Goal: Task Accomplishment & Management: Manage account settings

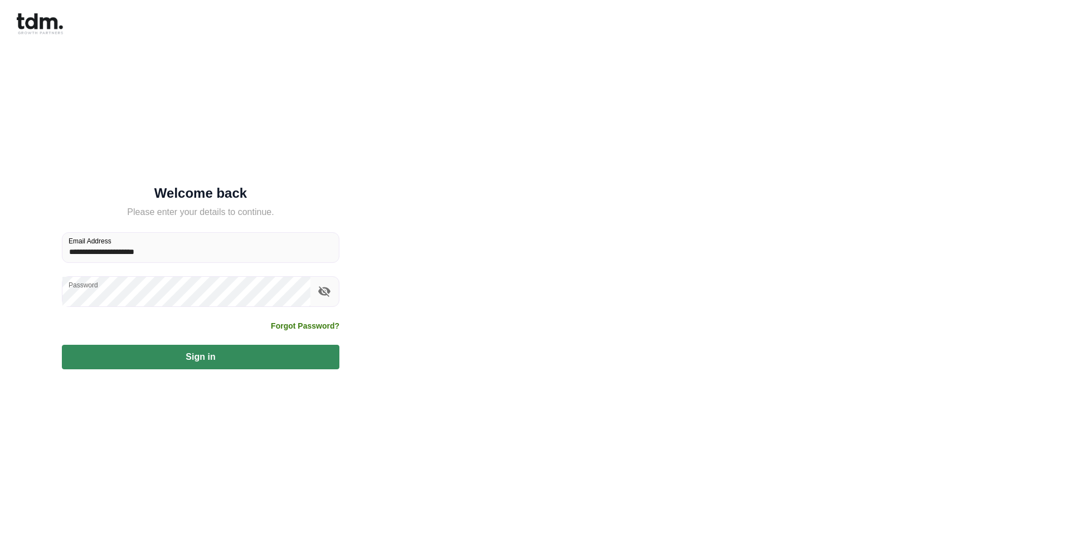
type input "**********"
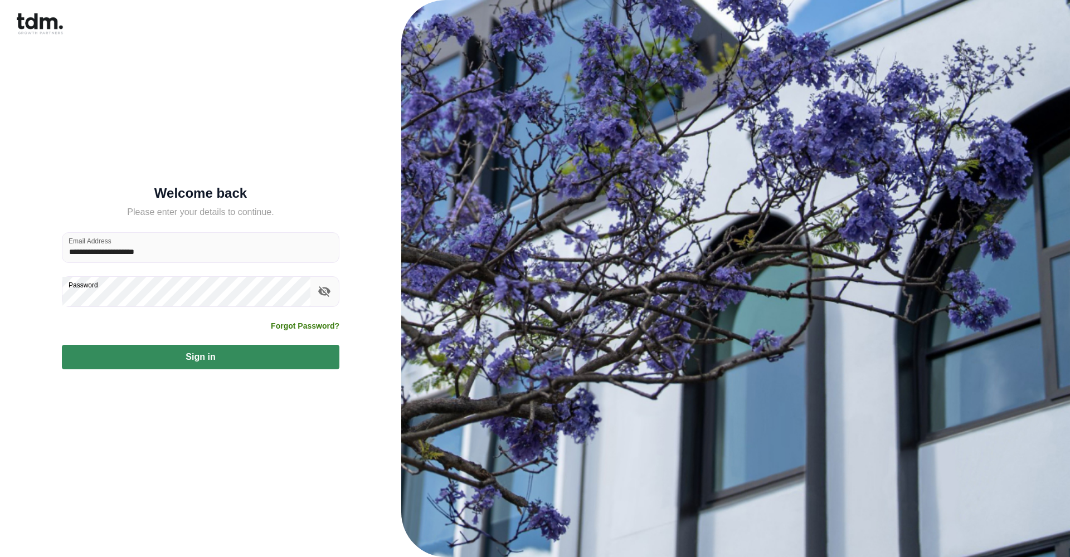
click at [201, 357] on button "Sign in" at bounding box center [201, 357] width 278 height 25
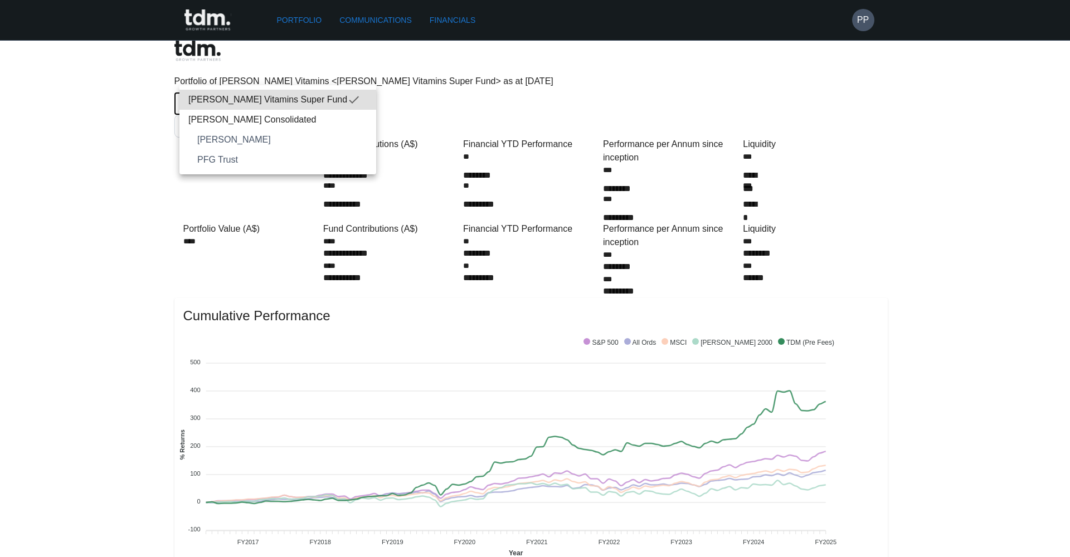
click at [366, 25] on div at bounding box center [535, 278] width 1070 height 557
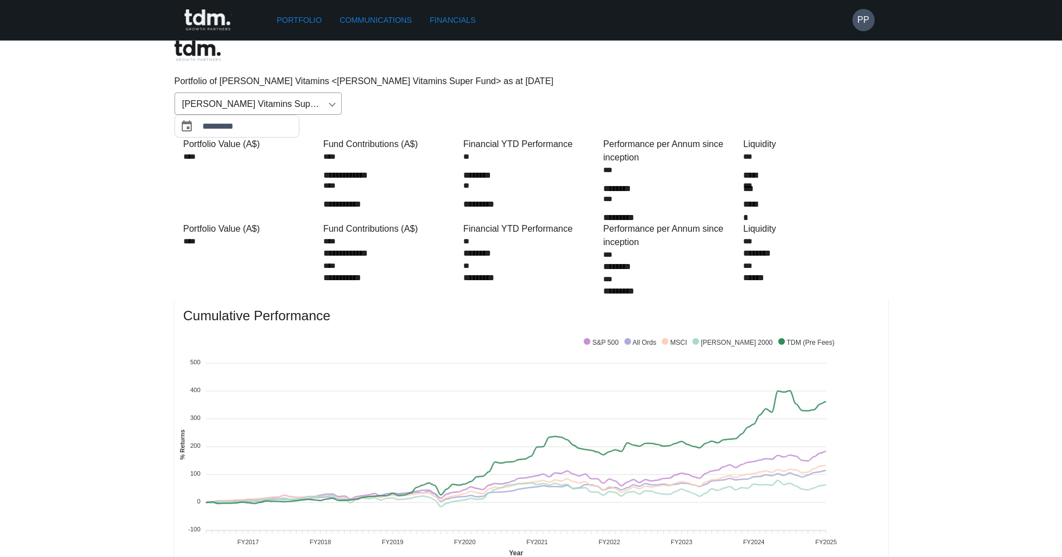
click at [366, 18] on link "Communications" at bounding box center [375, 20] width 81 height 21
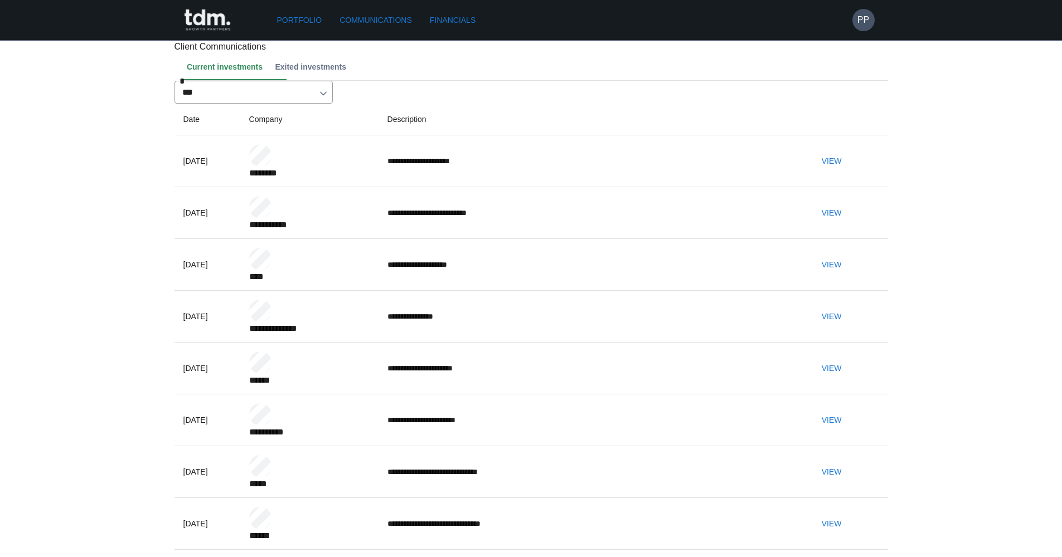
click at [846, 224] on button "View" at bounding box center [832, 213] width 36 height 21
click at [310, 25] on link "Portfolio" at bounding box center [300, 20] width 54 height 21
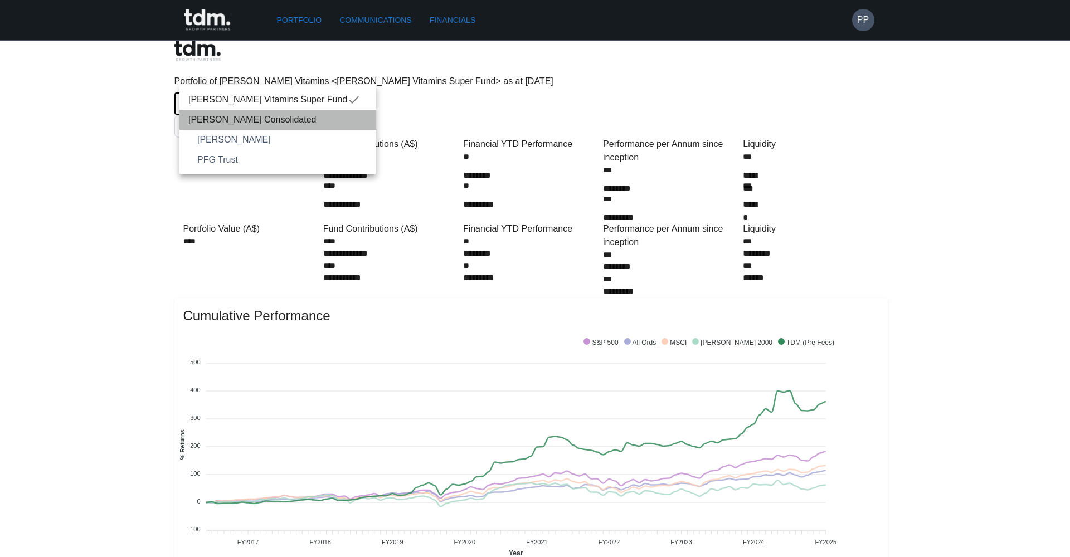
click at [285, 122] on span "[PERSON_NAME] Consolidated" at bounding box center [277, 119] width 179 height 13
type input "**********"
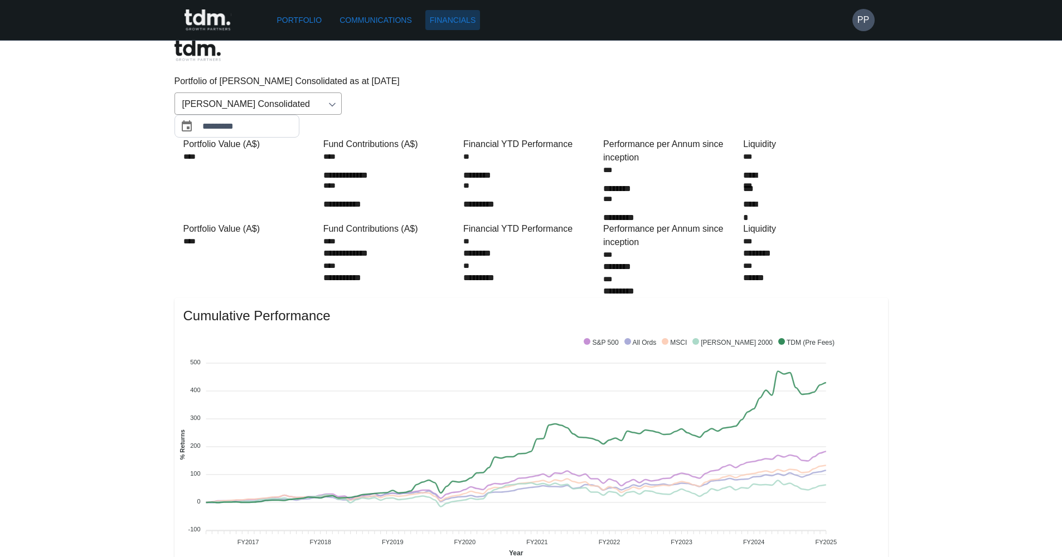
click at [475, 23] on link "Financials" at bounding box center [452, 20] width 55 height 21
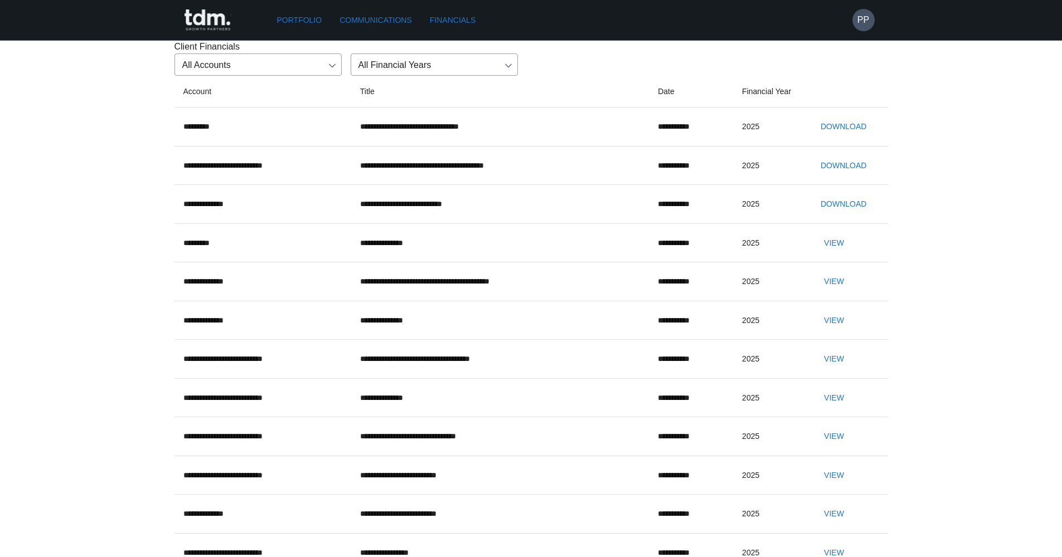
click at [405, 23] on link "Communications" at bounding box center [375, 20] width 81 height 21
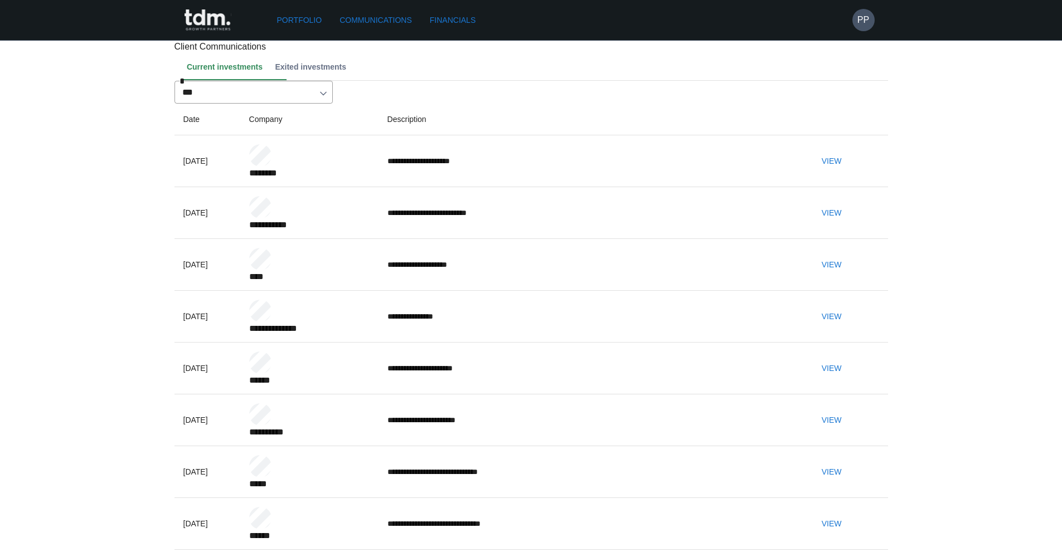
click at [848, 172] on button "View" at bounding box center [832, 161] width 36 height 21
click at [312, 16] on link "Portfolio" at bounding box center [300, 20] width 54 height 21
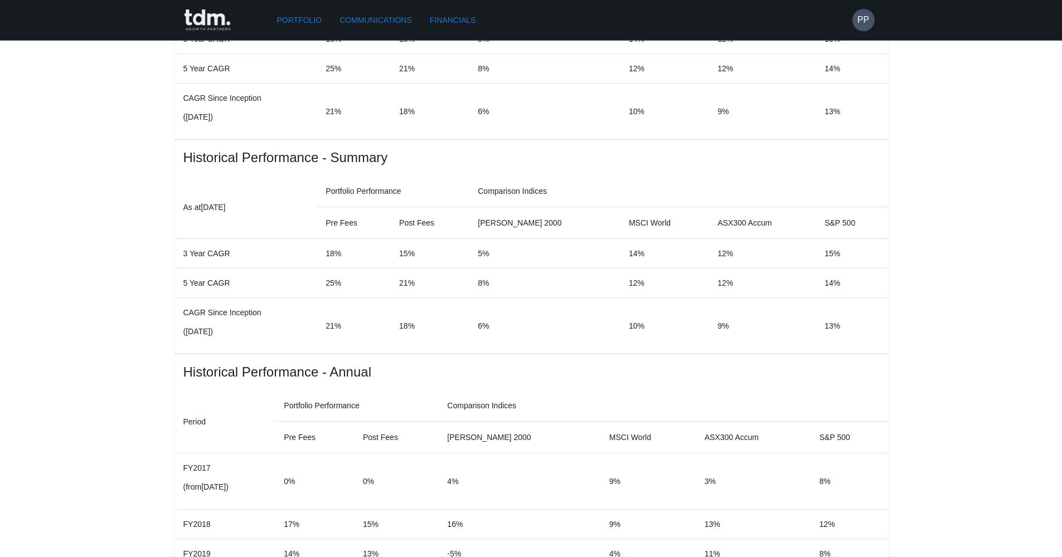
scroll to position [664, 0]
click at [399, 24] on link "Communications" at bounding box center [375, 20] width 81 height 21
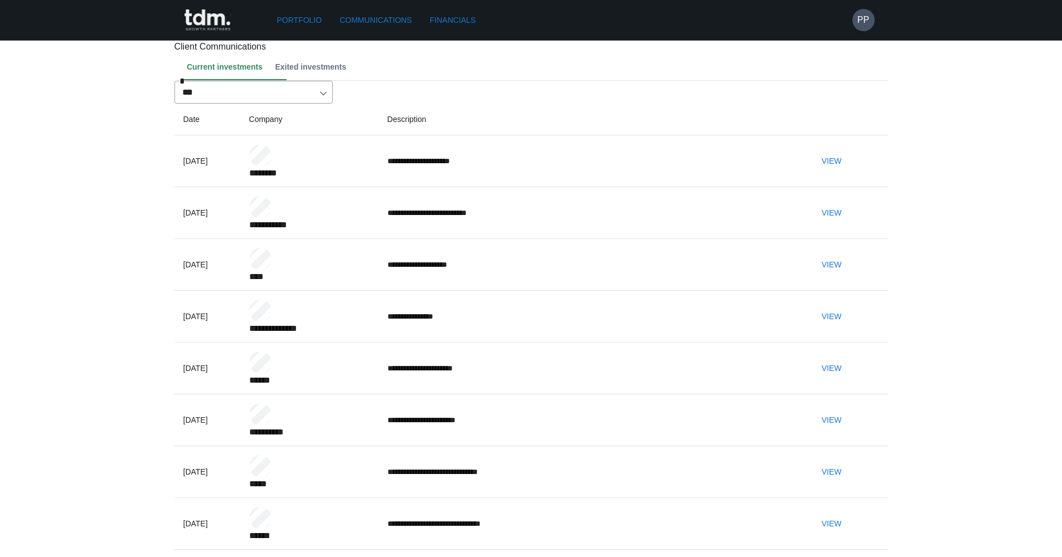
click at [293, 24] on link "Portfolio" at bounding box center [300, 20] width 54 height 21
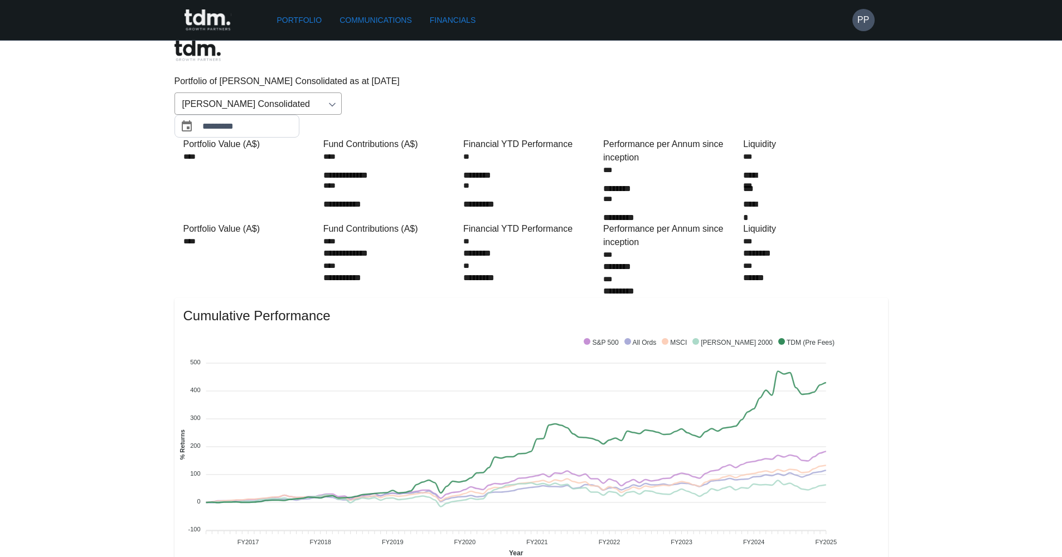
click at [211, 18] on rect at bounding box center [208, 20] width 46 height 22
click at [211, 19] on rect at bounding box center [208, 20] width 46 height 22
click at [211, 18] on rect at bounding box center [208, 20] width 46 height 22
click at [856, 16] on button "PP" at bounding box center [863, 20] width 22 height 22
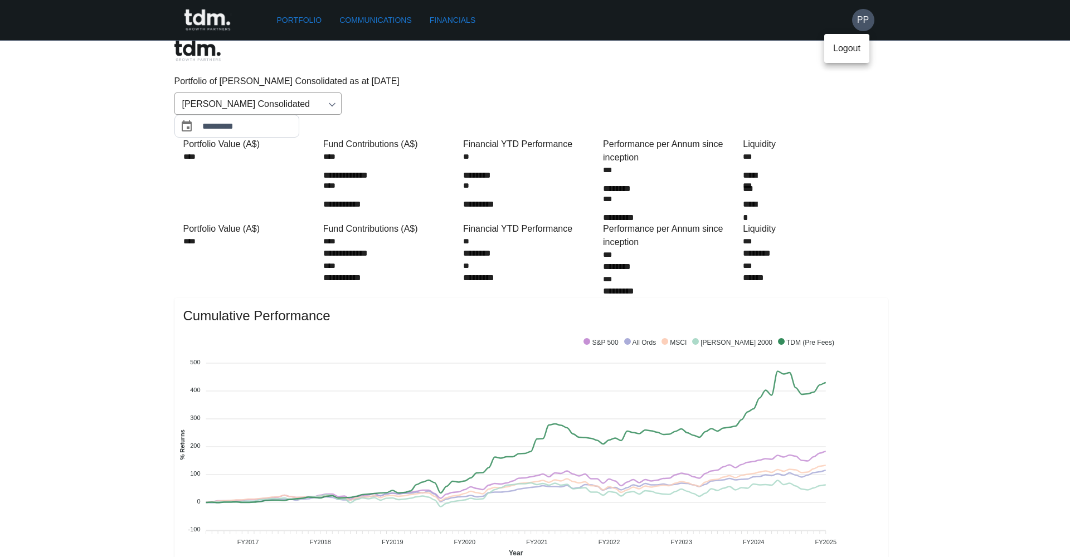
click at [840, 45] on p "Logout" at bounding box center [846, 48] width 27 height 13
